Goal: Task Accomplishment & Management: Complete application form

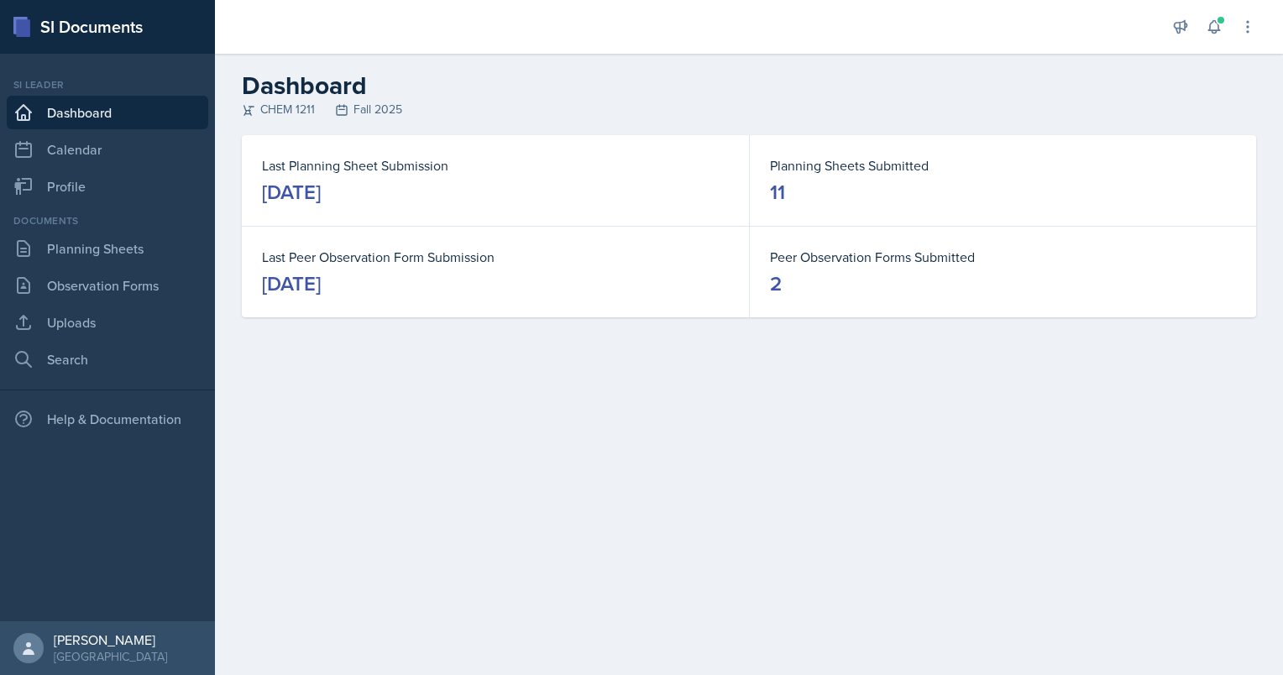
click at [132, 541] on nav "Si leader Dashboard Calendar Profile Documents Planning Sheets Observation Form…" at bounding box center [107, 337] width 215 height 567
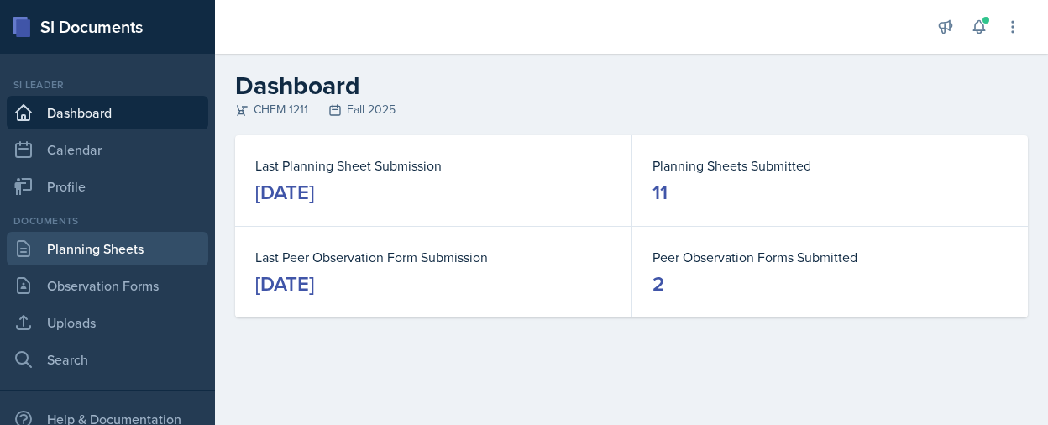
click at [94, 250] on link "Planning Sheets" at bounding box center [107, 249] width 201 height 34
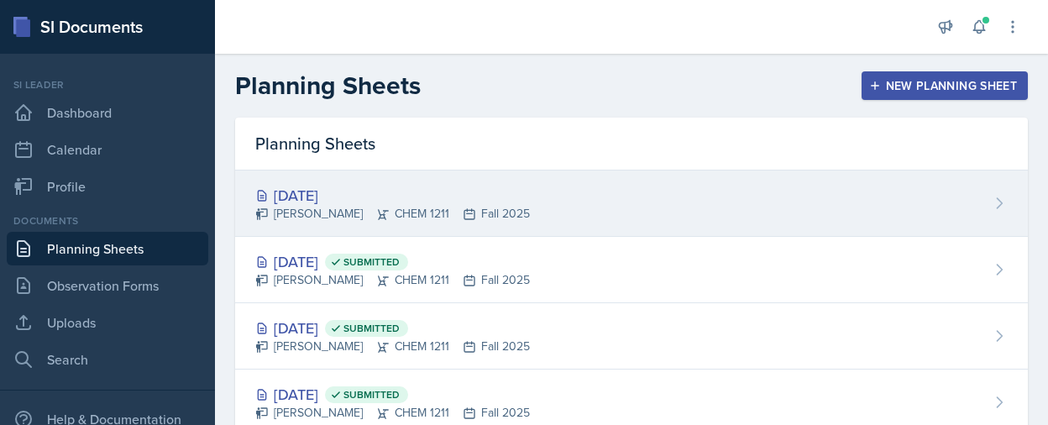
click at [290, 199] on div "[DATE]" at bounding box center [392, 195] width 274 height 23
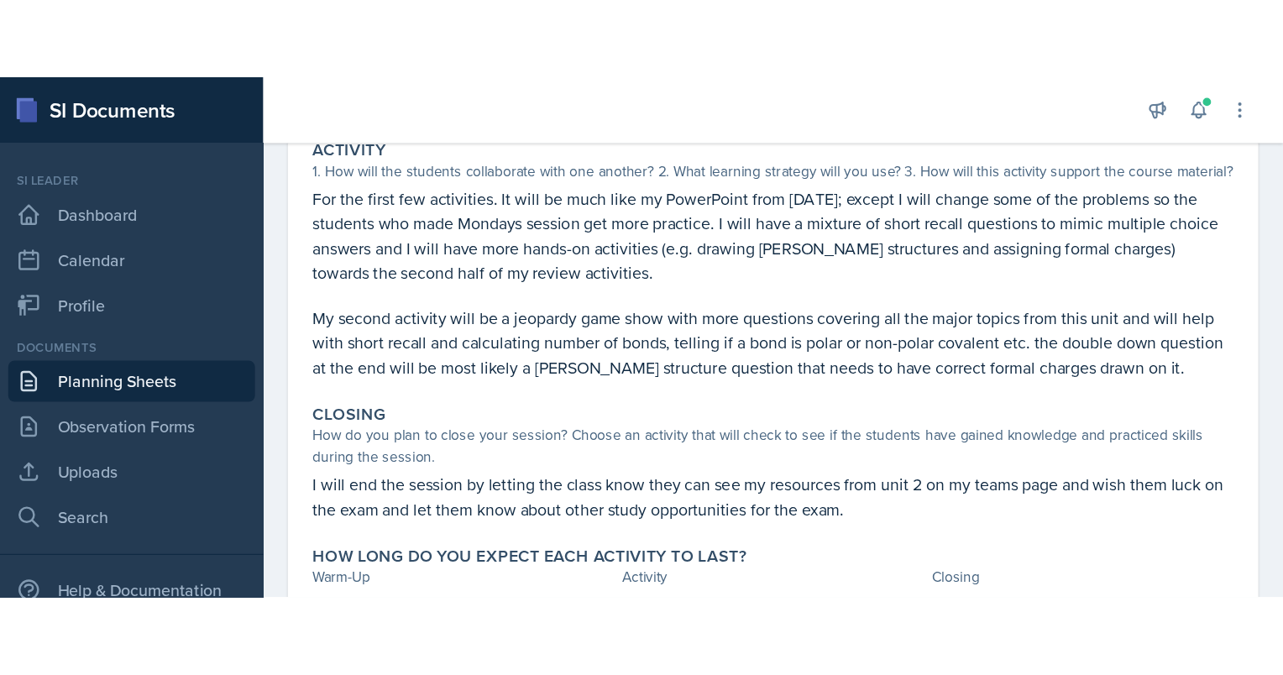
scroll to position [433, 0]
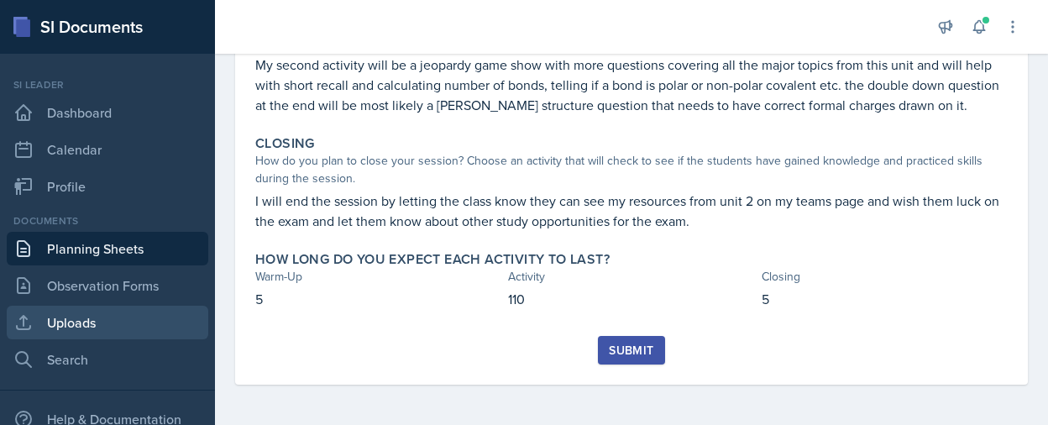
click at [92, 337] on link "Uploads" at bounding box center [107, 323] width 201 height 34
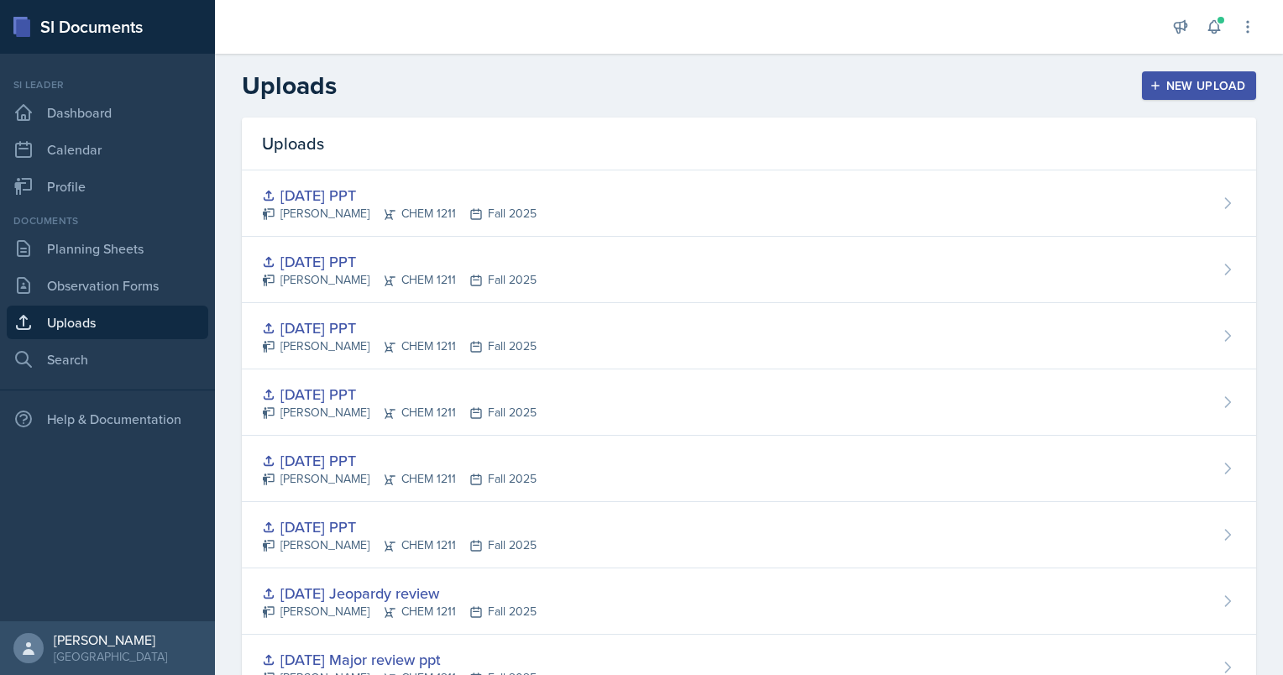
click at [1231, 66] on header "Uploads New Upload" at bounding box center [749, 86] width 1068 height 64
click at [1187, 85] on div "New Upload" at bounding box center [1199, 85] width 93 height 13
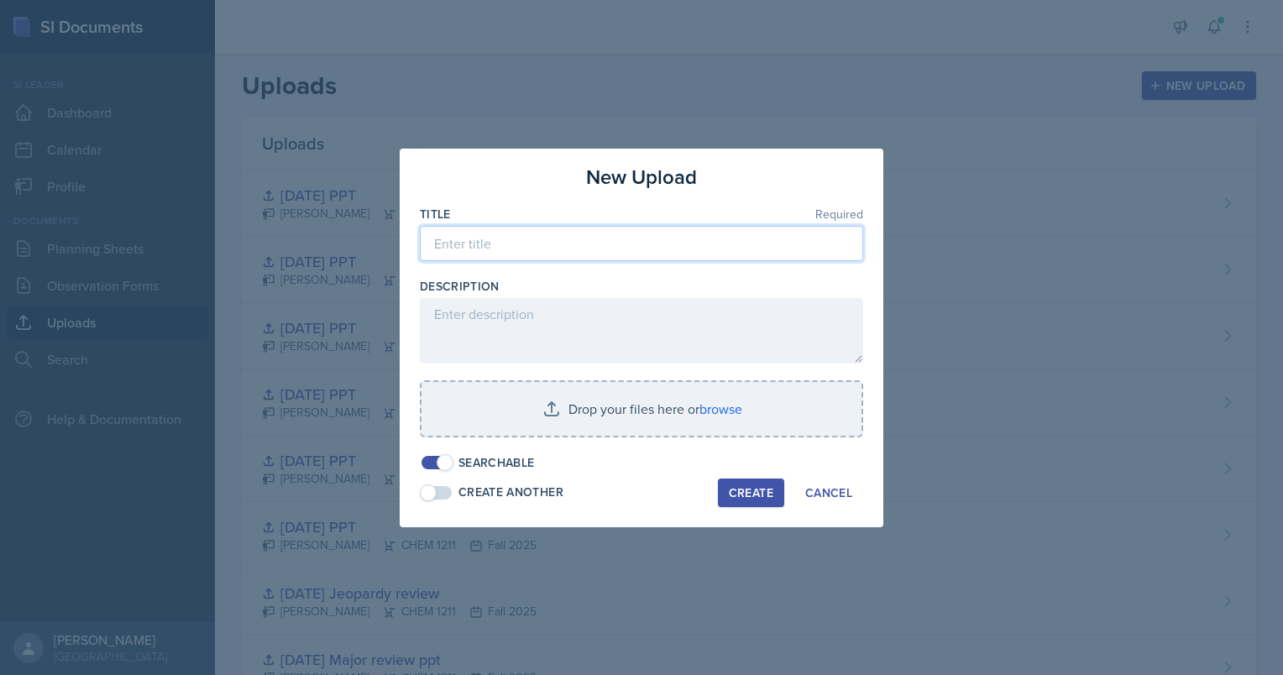
click at [499, 243] on input at bounding box center [641, 243] width 443 height 35
type input "[DATE] PPT and jeopardy game"
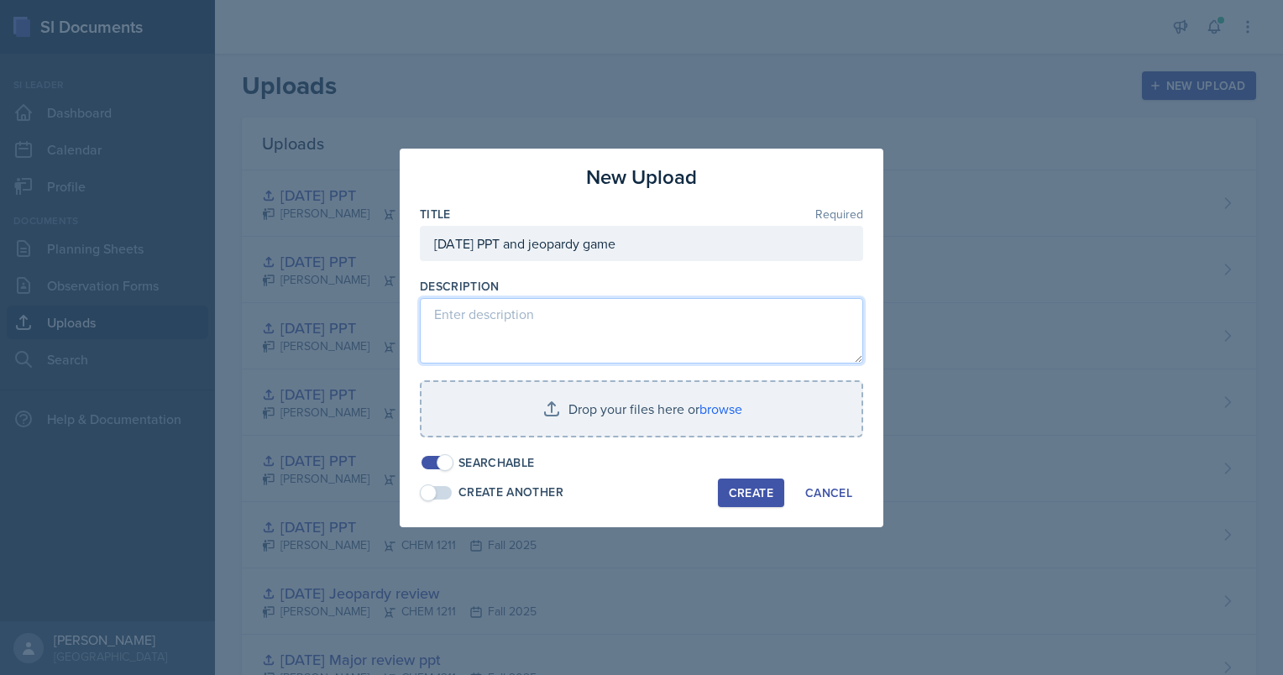
click at [478, 319] on textarea at bounding box center [641, 330] width 443 height 65
type textarea "N"
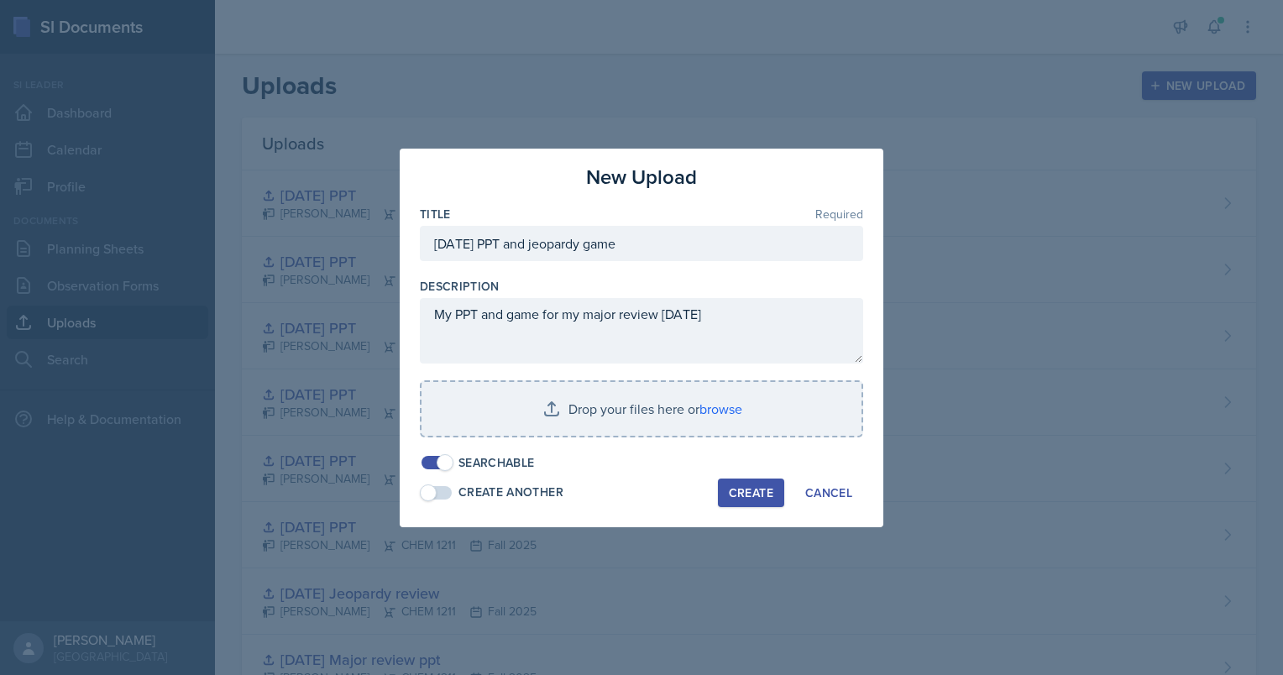
click at [731, 494] on div "Create" at bounding box center [751, 492] width 44 height 13
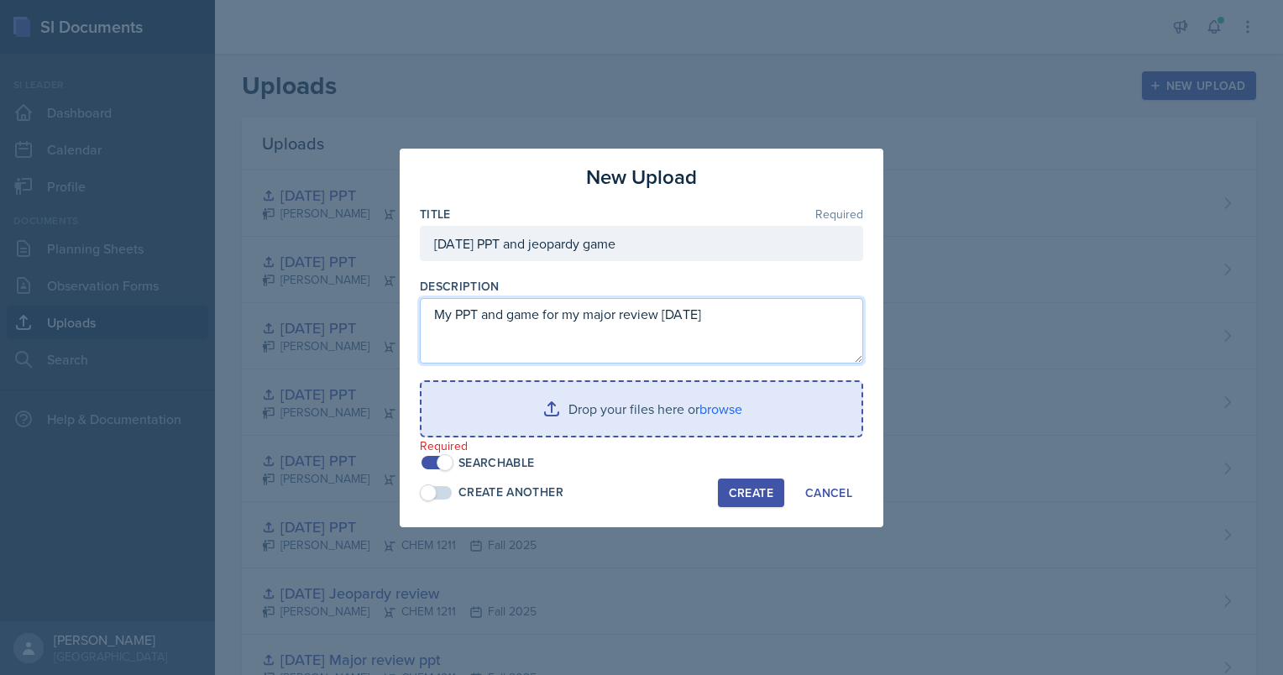
type textarea "My PPT and game for my major review [DATE]"
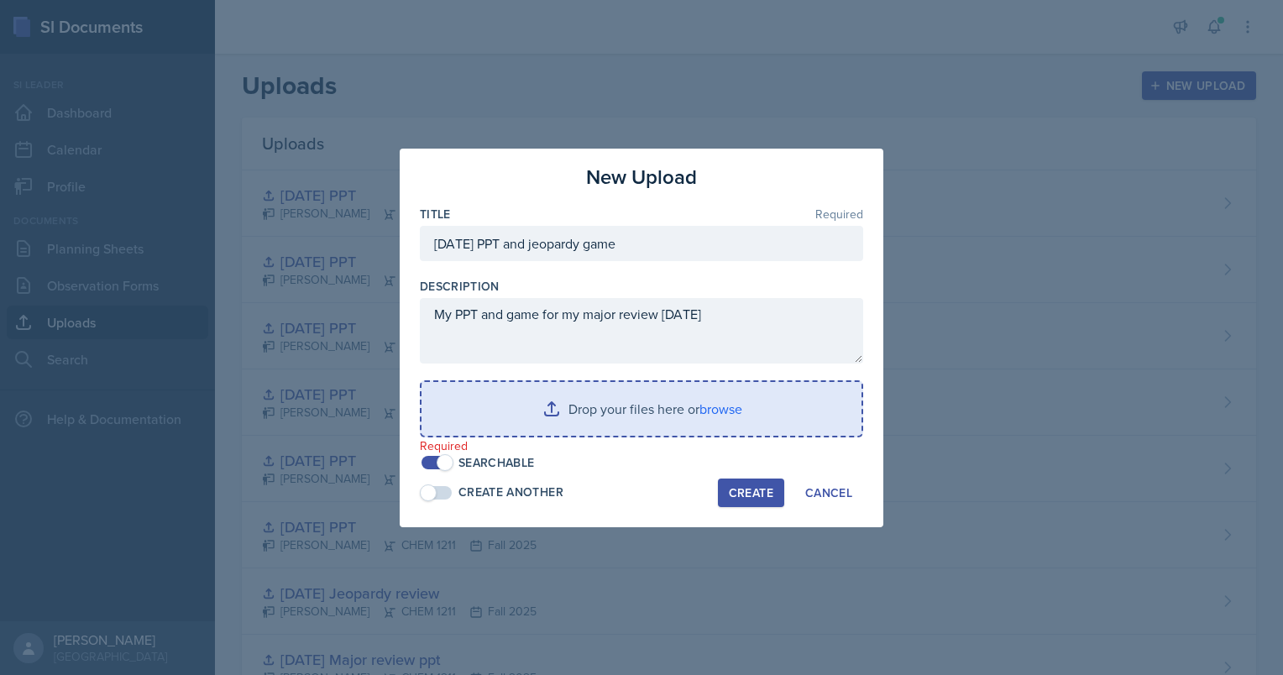
click at [646, 391] on input "file" at bounding box center [641, 409] width 440 height 54
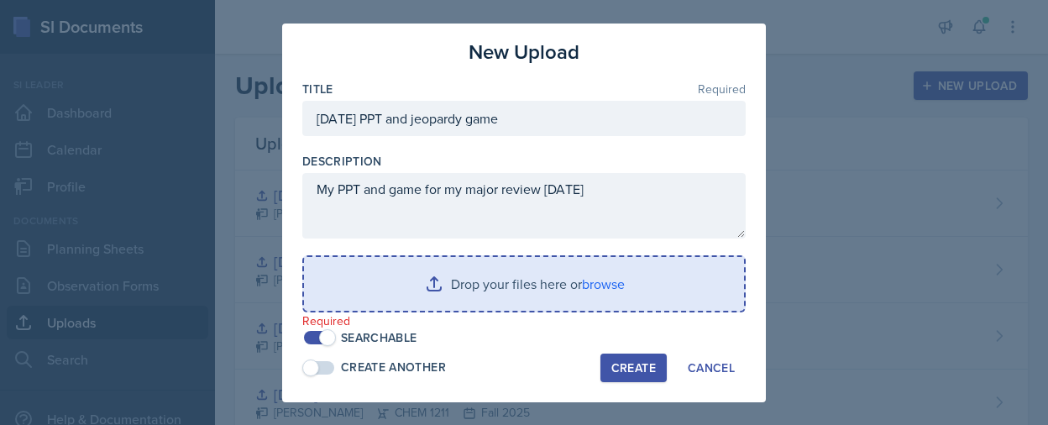
click at [482, 285] on input "file" at bounding box center [524, 284] width 440 height 54
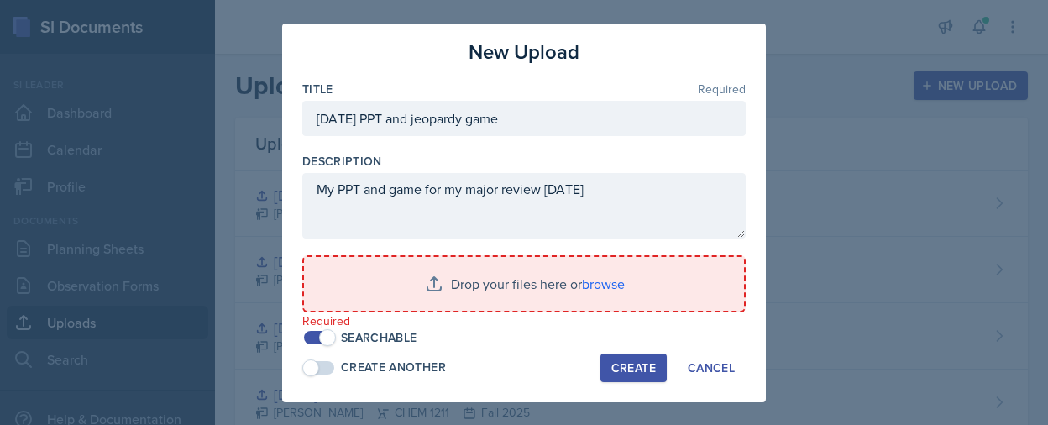
click at [913, 421] on div at bounding box center [524, 212] width 1048 height 425
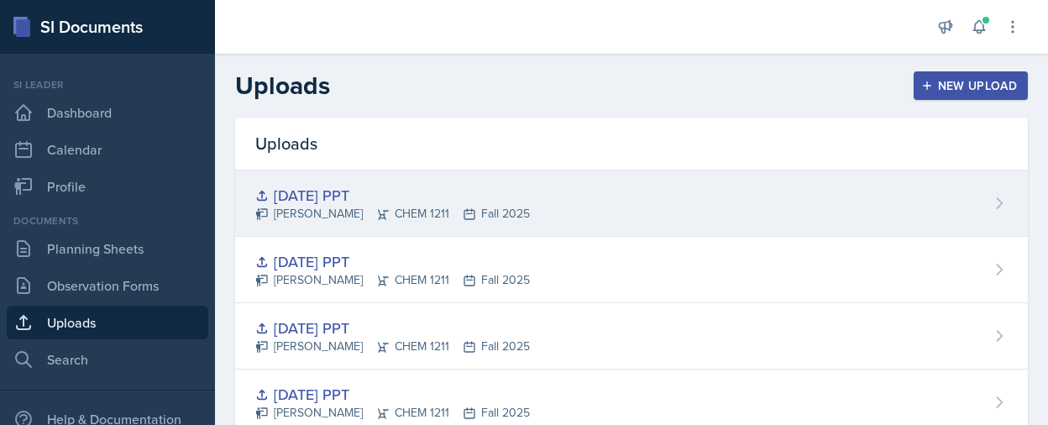
click at [927, 203] on div "[DATE] PPT [PERSON_NAME] CHEM 1211 Fall 2025" at bounding box center [631, 203] width 792 height 66
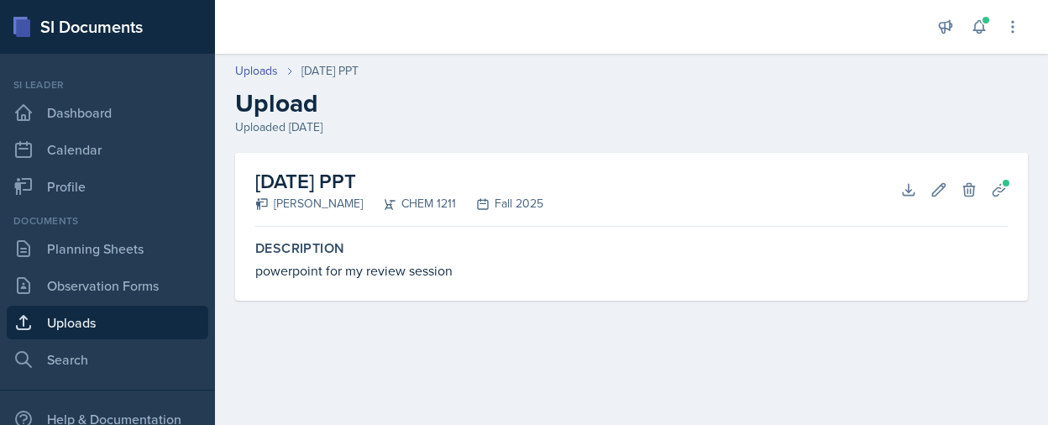
click at [970, 323] on div "[DATE] PPT [PERSON_NAME] CHEM 1211 Fall 2025 Download Edit Delete Planning Shee…" at bounding box center [631, 247] width 833 height 188
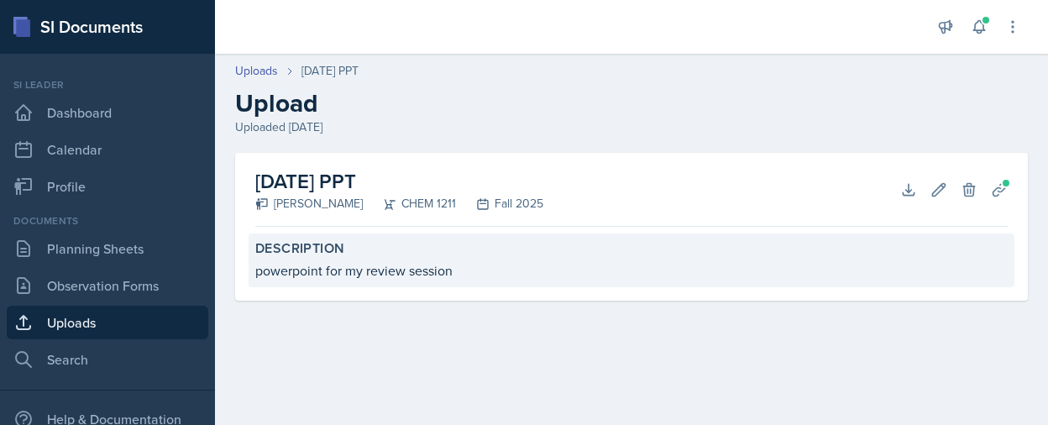
click at [386, 254] on label "Description" at bounding box center [631, 248] width 752 height 17
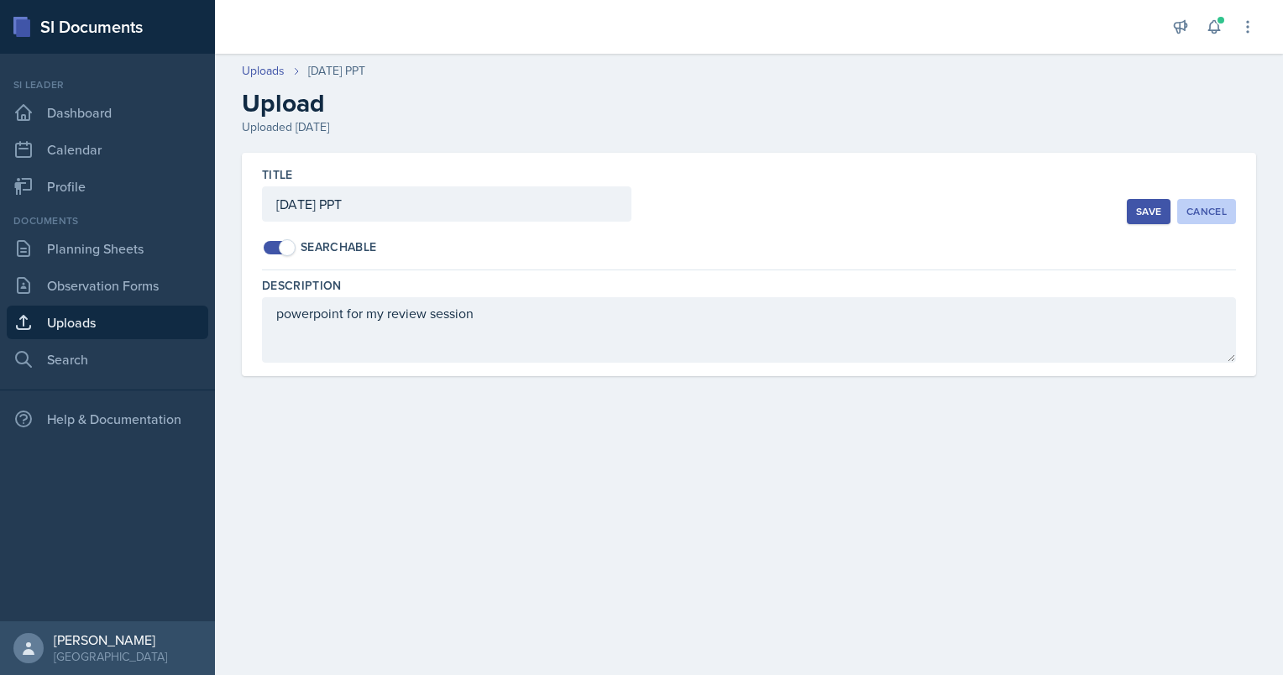
click at [1215, 219] on button "Cancel" at bounding box center [1206, 211] width 59 height 25
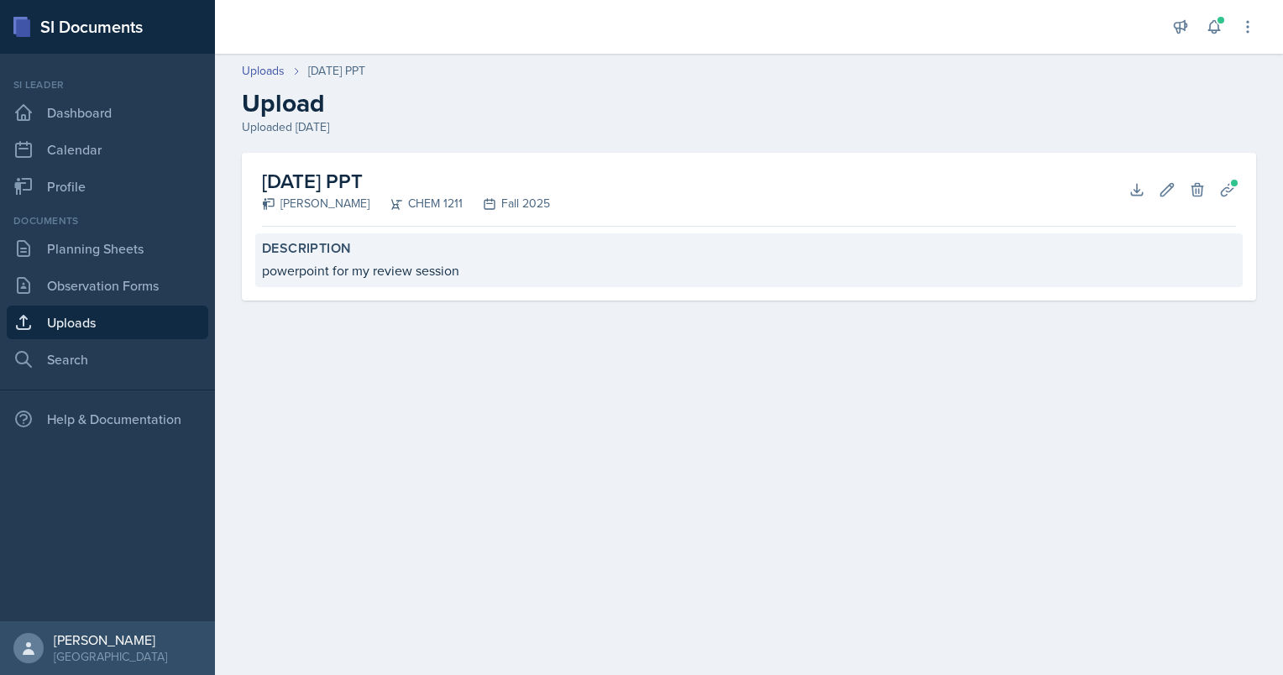
click at [298, 268] on div "powerpoint for my review session" at bounding box center [749, 270] width 974 height 20
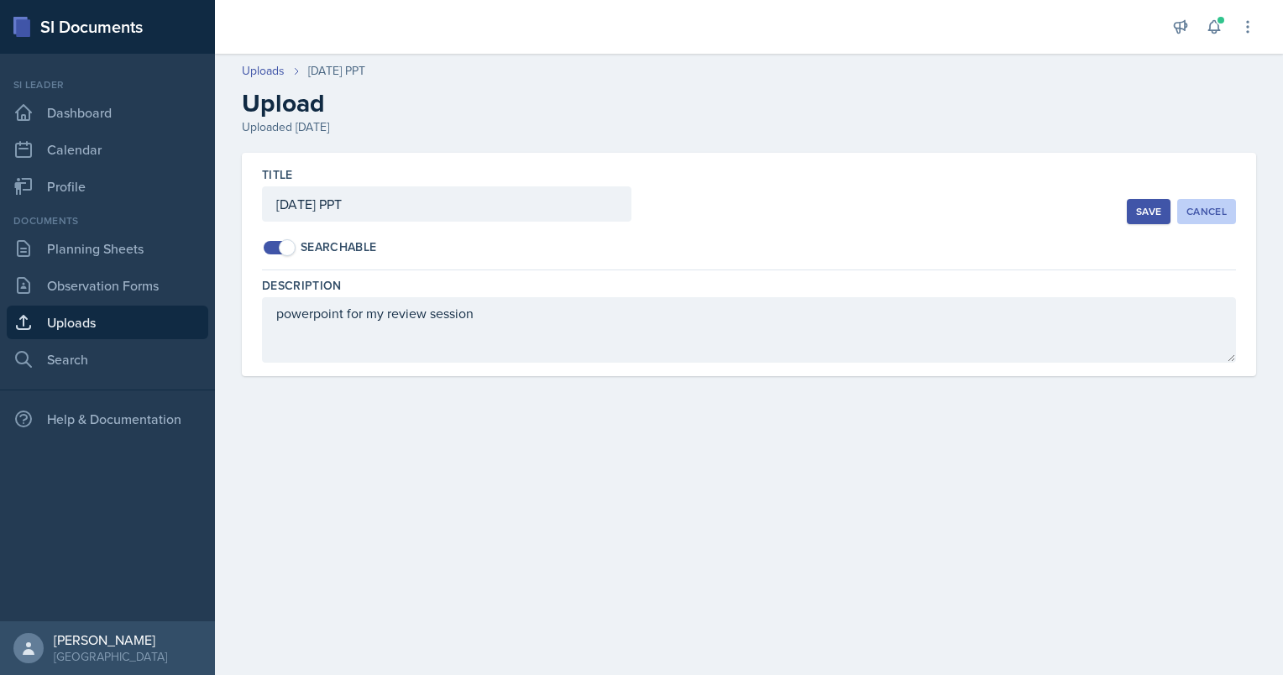
click at [1205, 212] on div "Cancel" at bounding box center [1206, 211] width 40 height 13
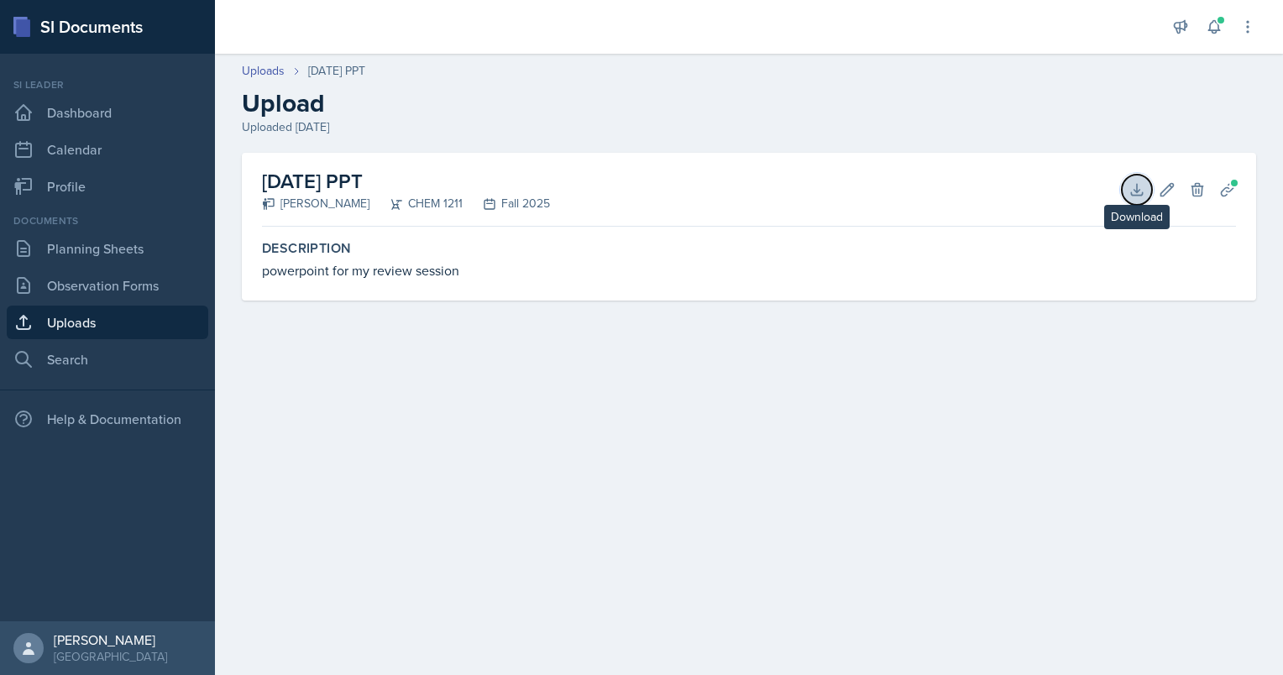
click at [1133, 188] on icon at bounding box center [1136, 189] width 17 height 17
click at [86, 310] on link "Uploads" at bounding box center [107, 323] width 201 height 34
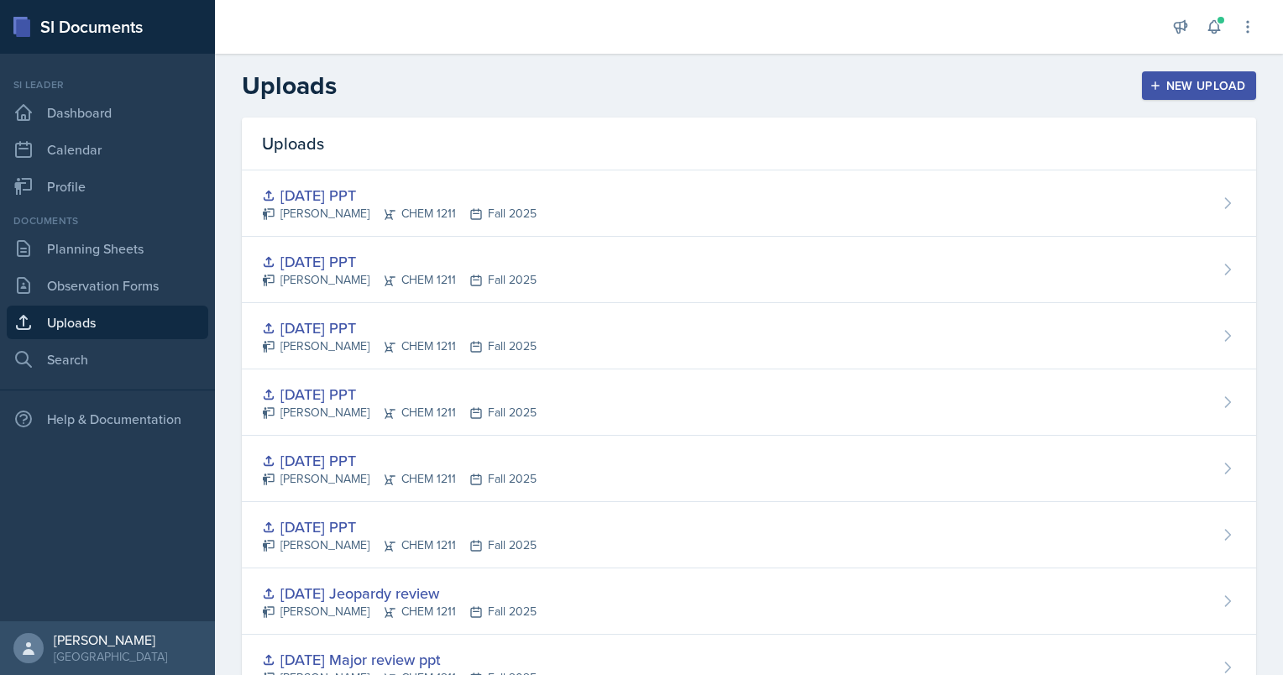
click at [1153, 82] on div "New Upload" at bounding box center [1199, 85] width 93 height 13
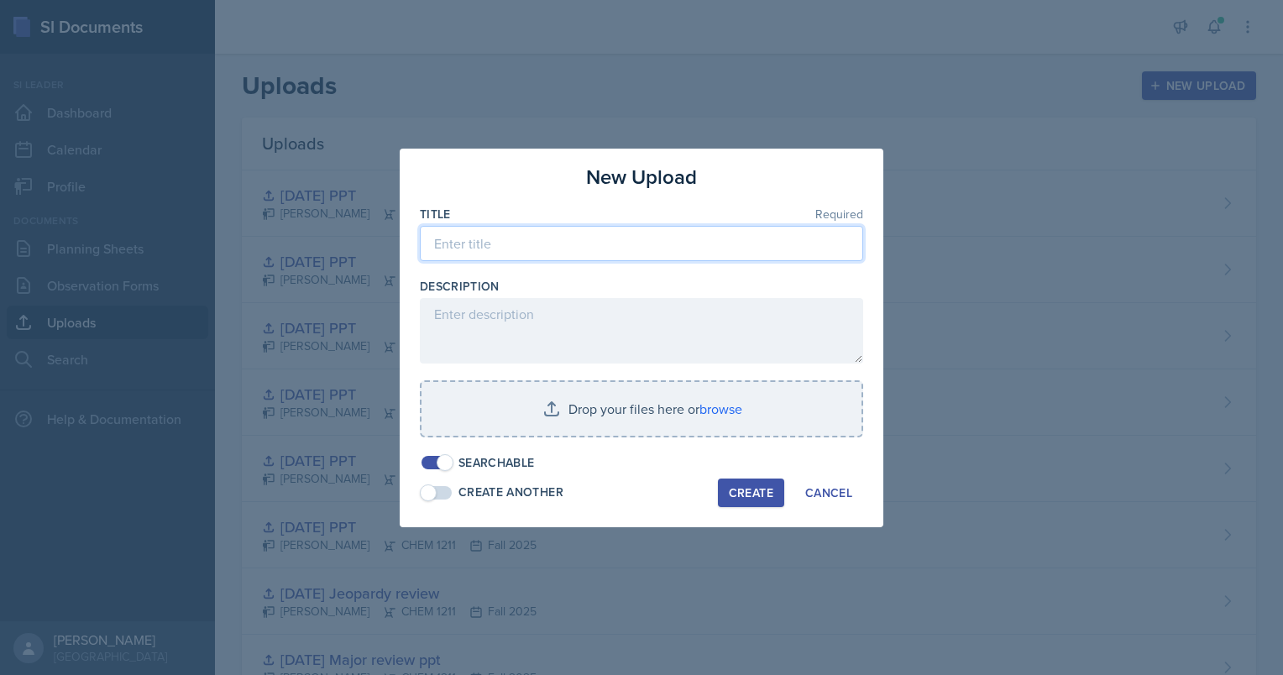
click at [453, 236] on input at bounding box center [641, 243] width 443 height 35
type input "[DATE] PPT"
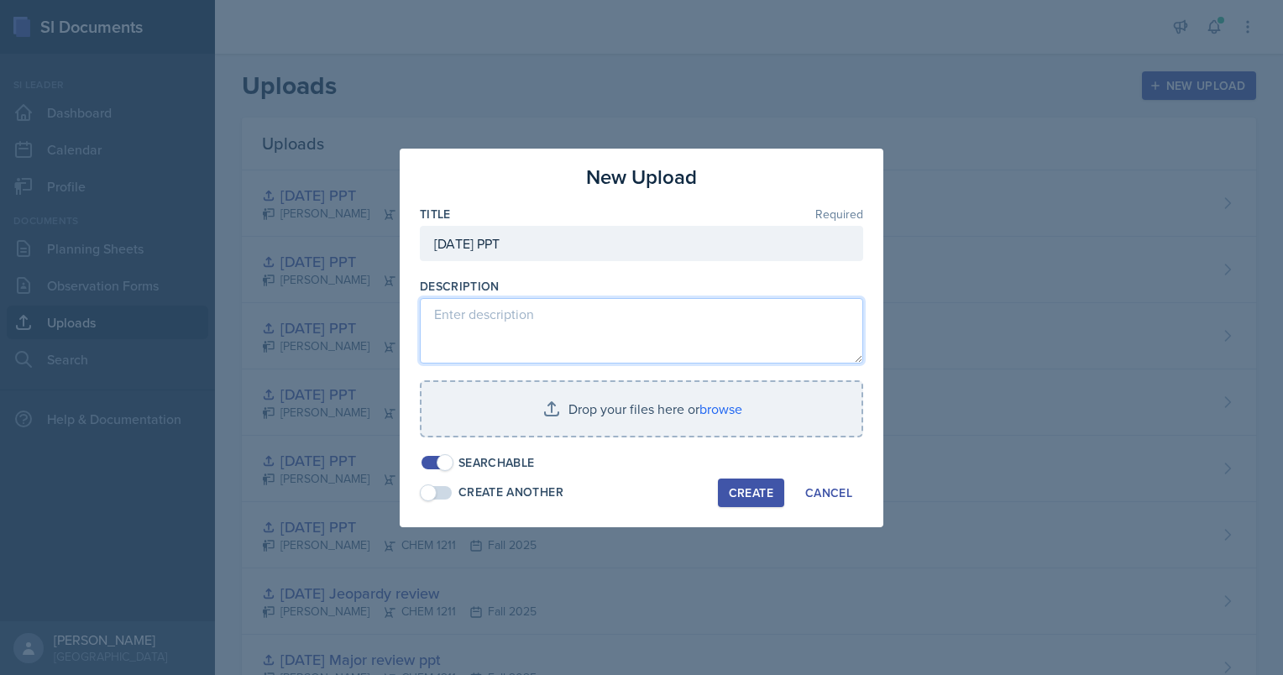
click at [468, 322] on textarea at bounding box center [641, 330] width 443 height 65
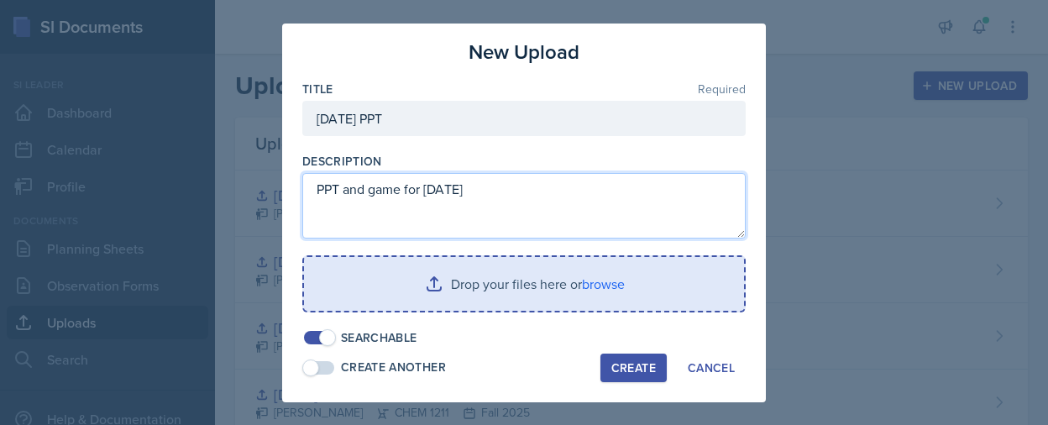
type textarea "PPT and game for [DATE]"
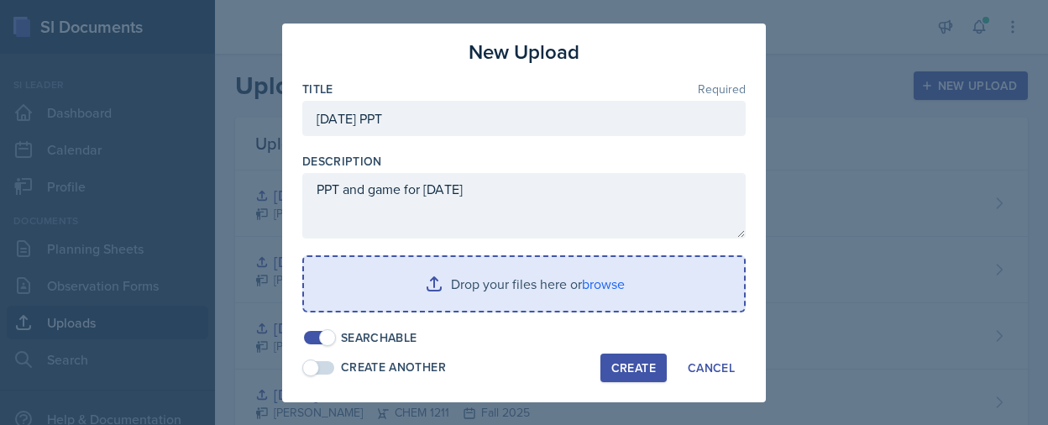
click at [515, 293] on input "file" at bounding box center [524, 284] width 440 height 54
click at [507, 288] on input "file" at bounding box center [524, 284] width 440 height 54
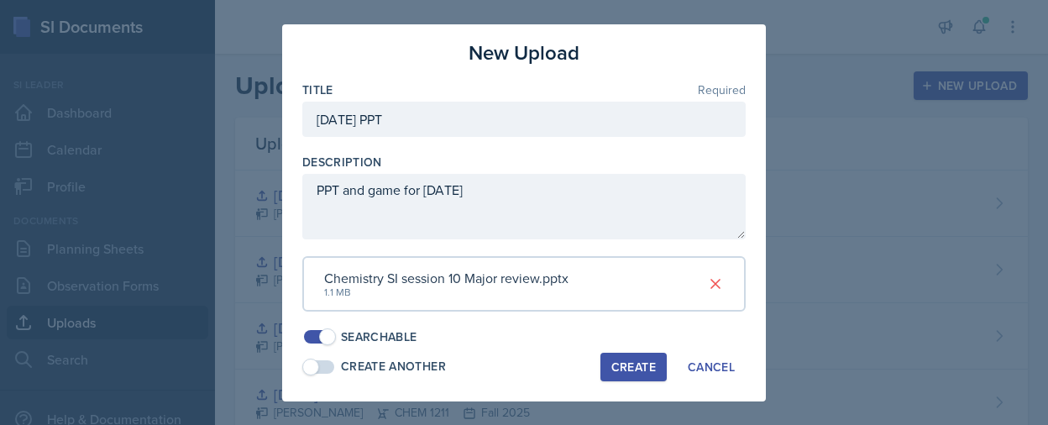
click at [617, 360] on div "Create" at bounding box center [633, 366] width 44 height 13
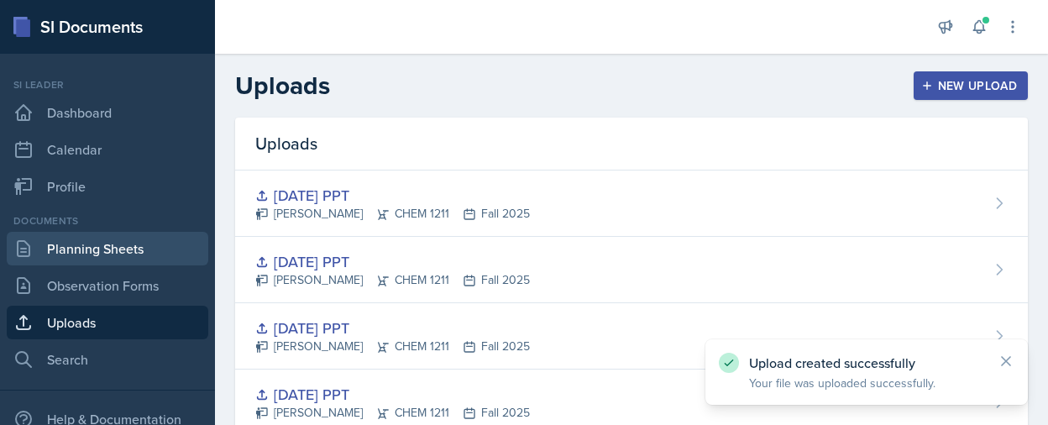
click at [130, 248] on link "Planning Sheets" at bounding box center [107, 249] width 201 height 34
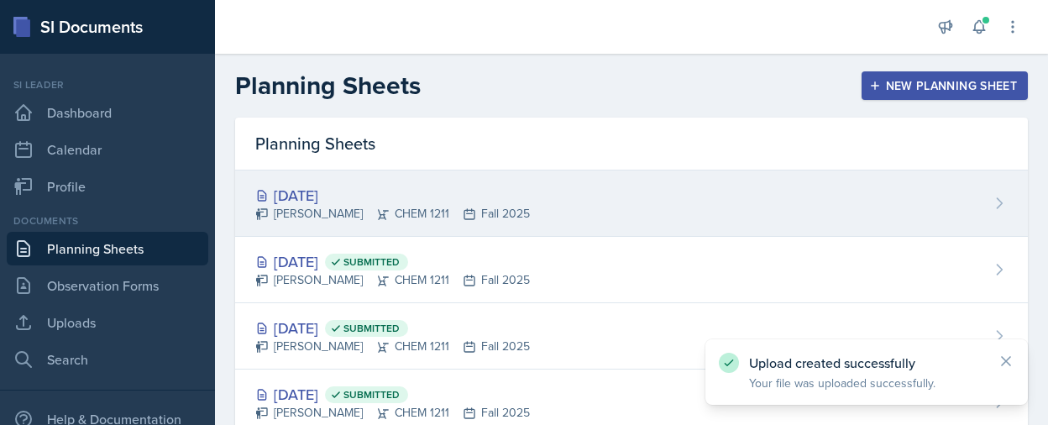
click at [561, 206] on div "[DATE] [PERSON_NAME] CHEM 1211 Fall 2025" at bounding box center [631, 203] width 792 height 66
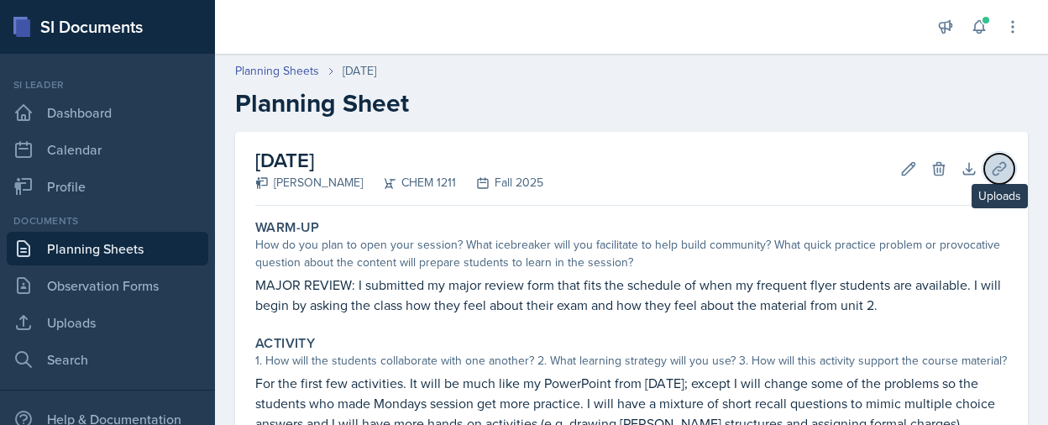
click at [991, 172] on icon at bounding box center [999, 168] width 17 height 17
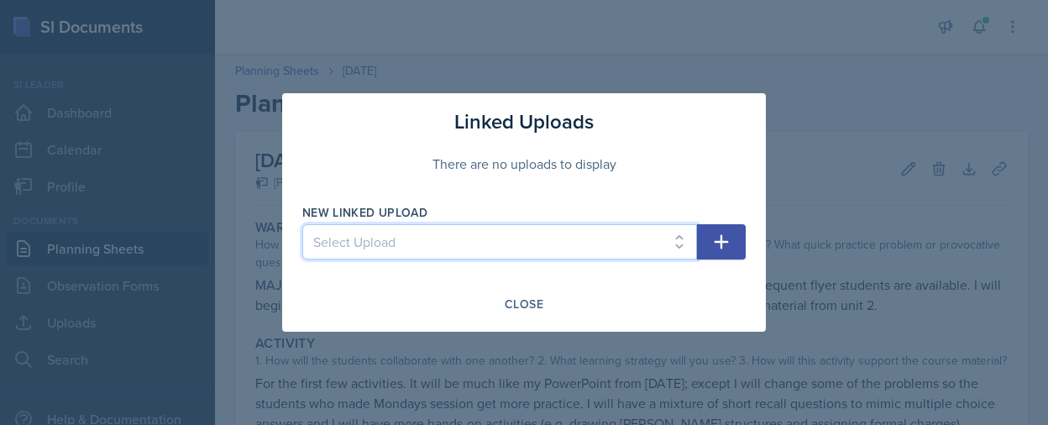
click at [535, 253] on select "Select Upload SI training mock session PPT [DATE] PPT [DATE] ppt [DATE] ppt [DA…" at bounding box center [499, 241] width 395 height 35
select select "e4b36d69-359d-40c9-9a1b-5d03d5bde9e4"
click at [302, 224] on select "Select Upload SI training mock session PPT [DATE] PPT [DATE] ppt [DATE] ppt [DA…" at bounding box center [499, 241] width 395 height 35
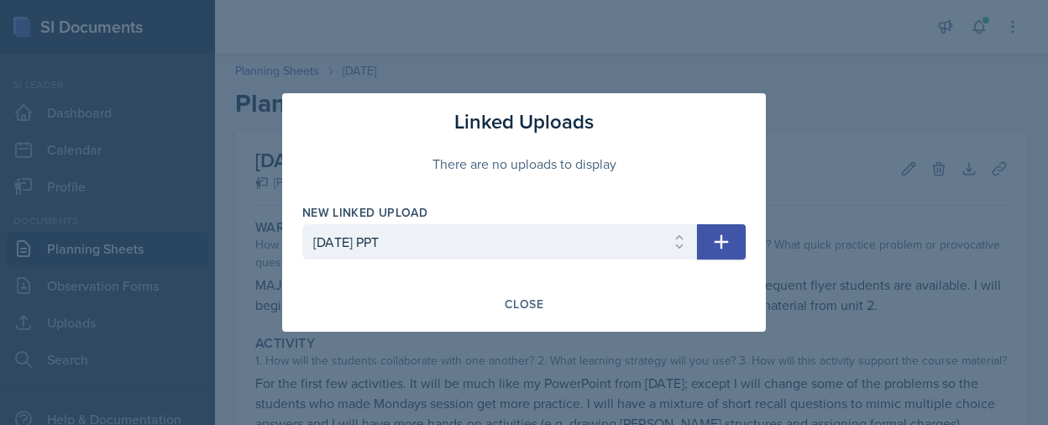
click at [718, 239] on icon "button" at bounding box center [721, 242] width 20 height 20
select select
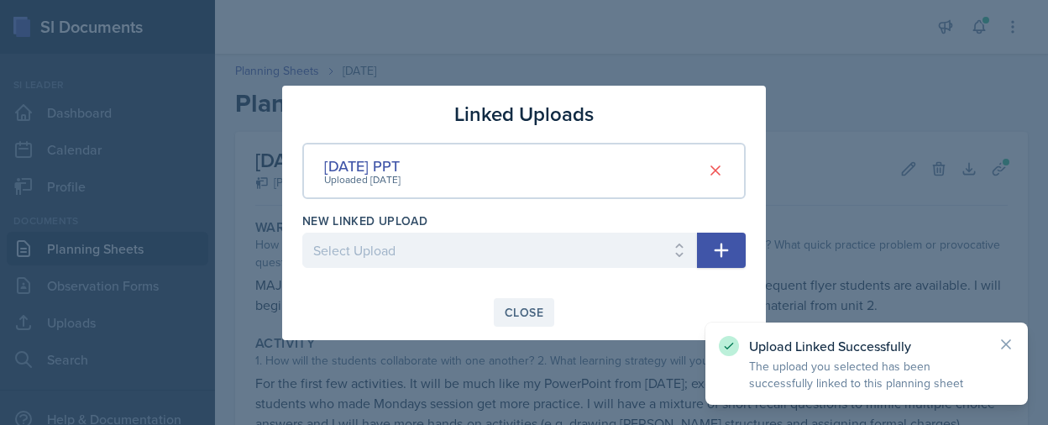
click at [535, 321] on button "Close" at bounding box center [524, 312] width 60 height 29
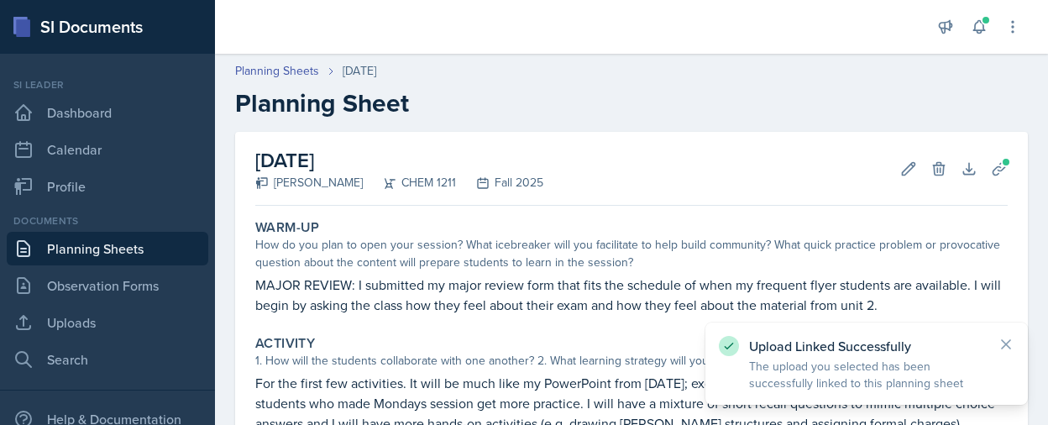
click at [1011, 333] on div "Upload Linked Successfully The upload you selected has been successfully linked…" at bounding box center [866, 363] width 322 height 82
click at [1007, 339] on icon at bounding box center [1005, 344] width 17 height 17
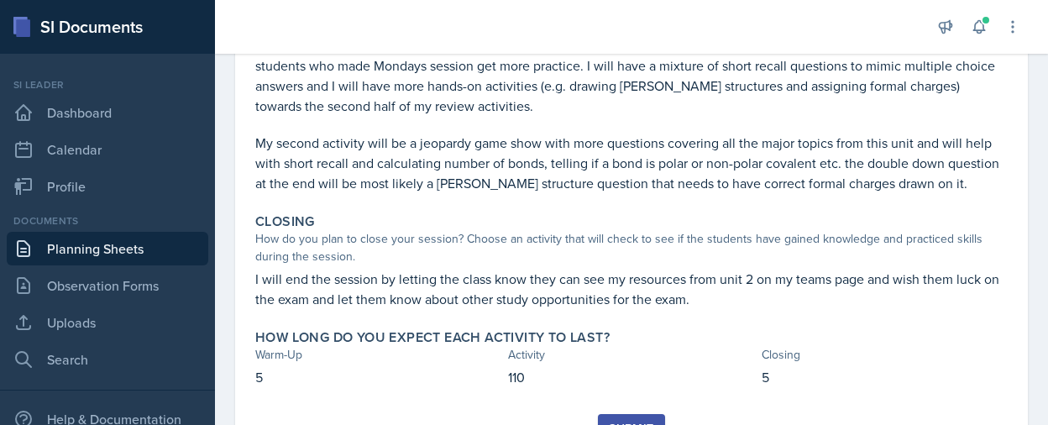
scroll to position [433, 0]
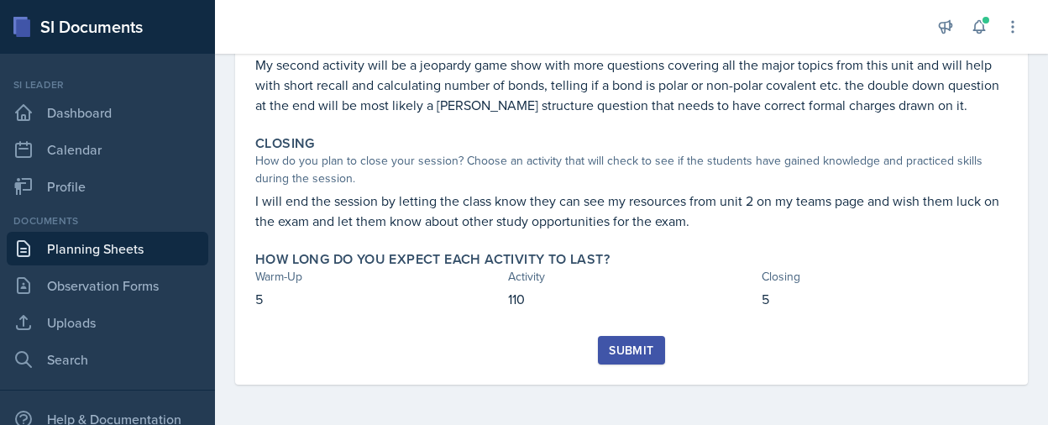
click at [587, 357] on div "Submit" at bounding box center [631, 360] width 752 height 49
click at [612, 357] on div "Submit" at bounding box center [631, 349] width 44 height 13
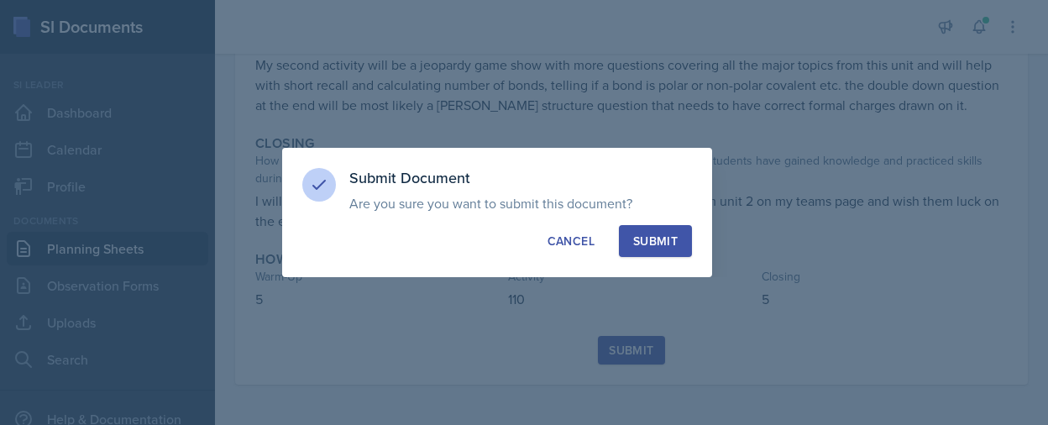
click at [656, 234] on div "Submit" at bounding box center [655, 241] width 44 height 17
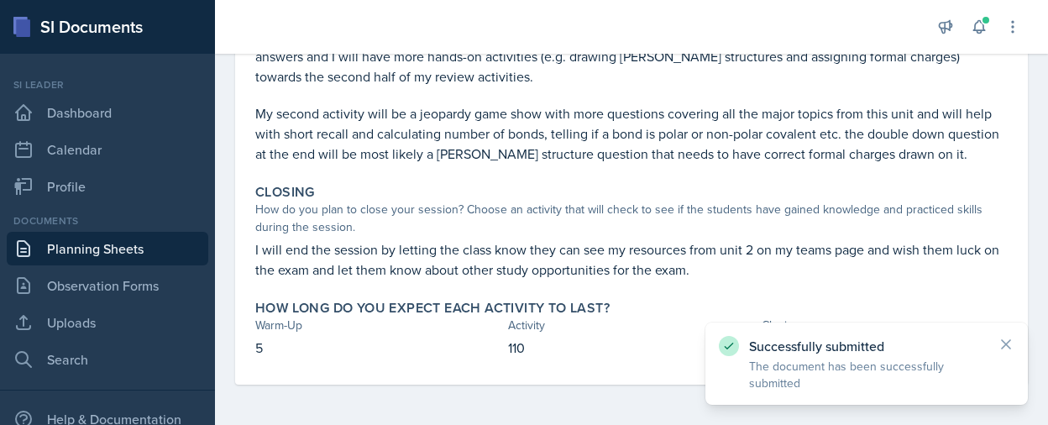
scroll to position [384, 0]
click at [1004, 348] on icon at bounding box center [1005, 344] width 17 height 17
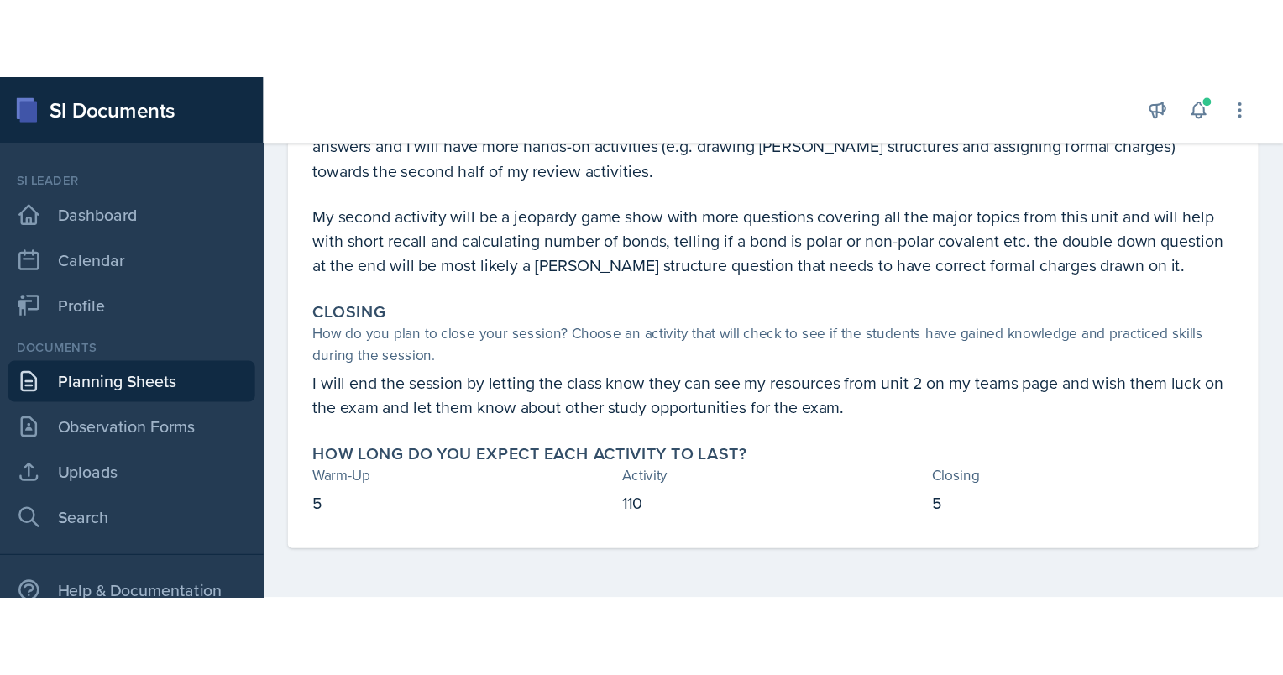
scroll to position [0, 0]
